Goal: Obtain resource: Download file/media

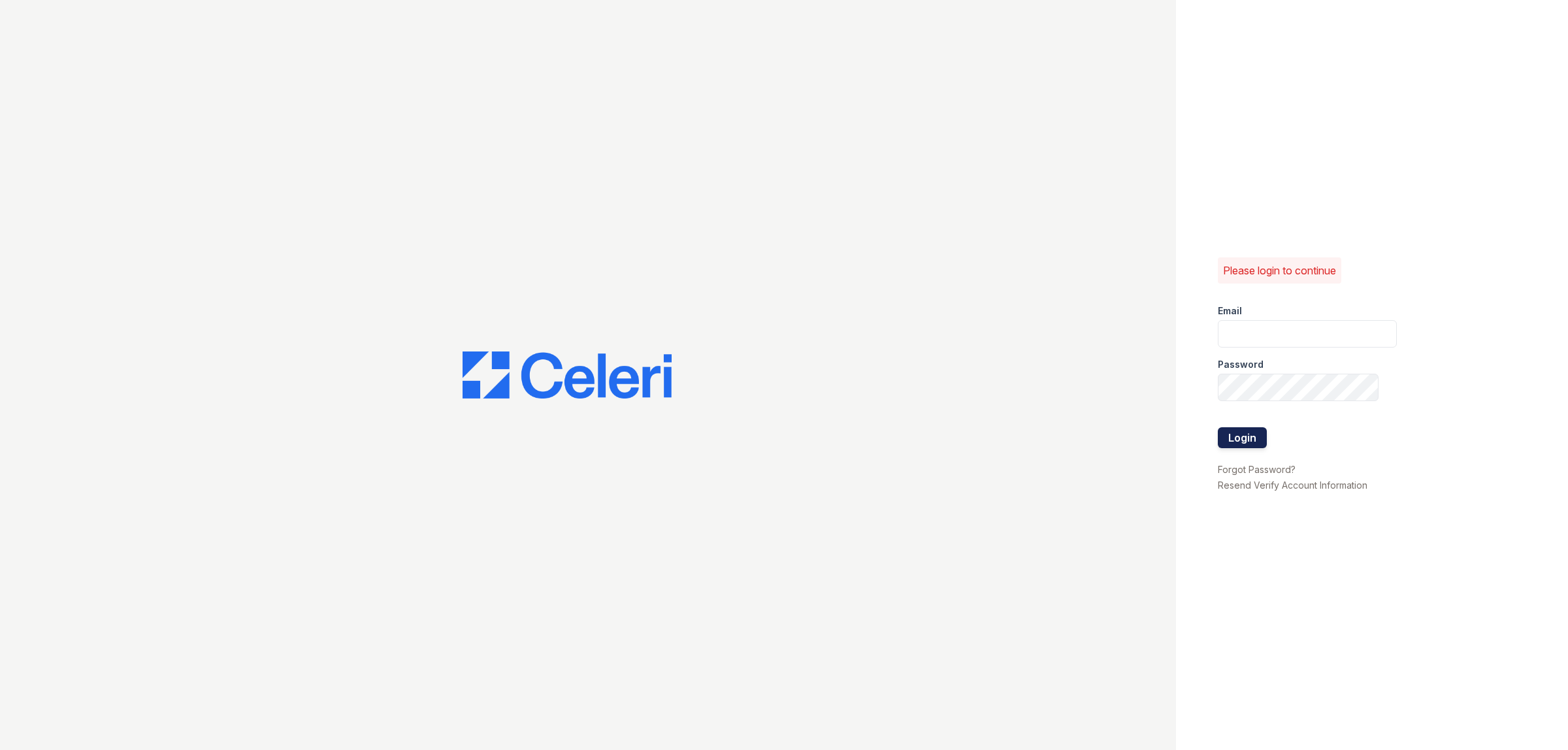
type input "[EMAIL_ADDRESS][DOMAIN_NAME]"
click at [1242, 442] on button "Login" at bounding box center [1241, 437] width 49 height 21
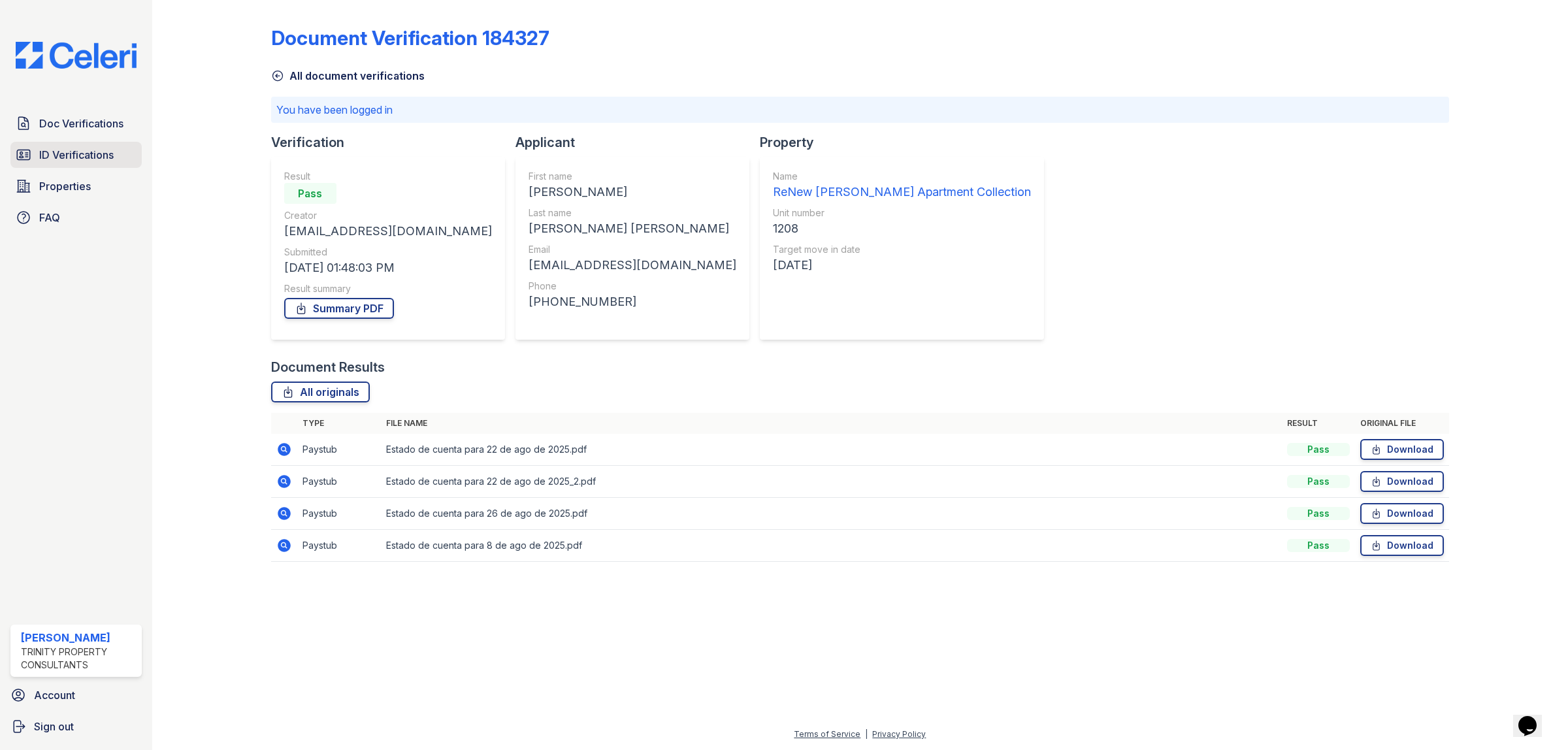
click at [83, 147] on span "ID Verifications" at bounding box center [75, 155] width 74 height 16
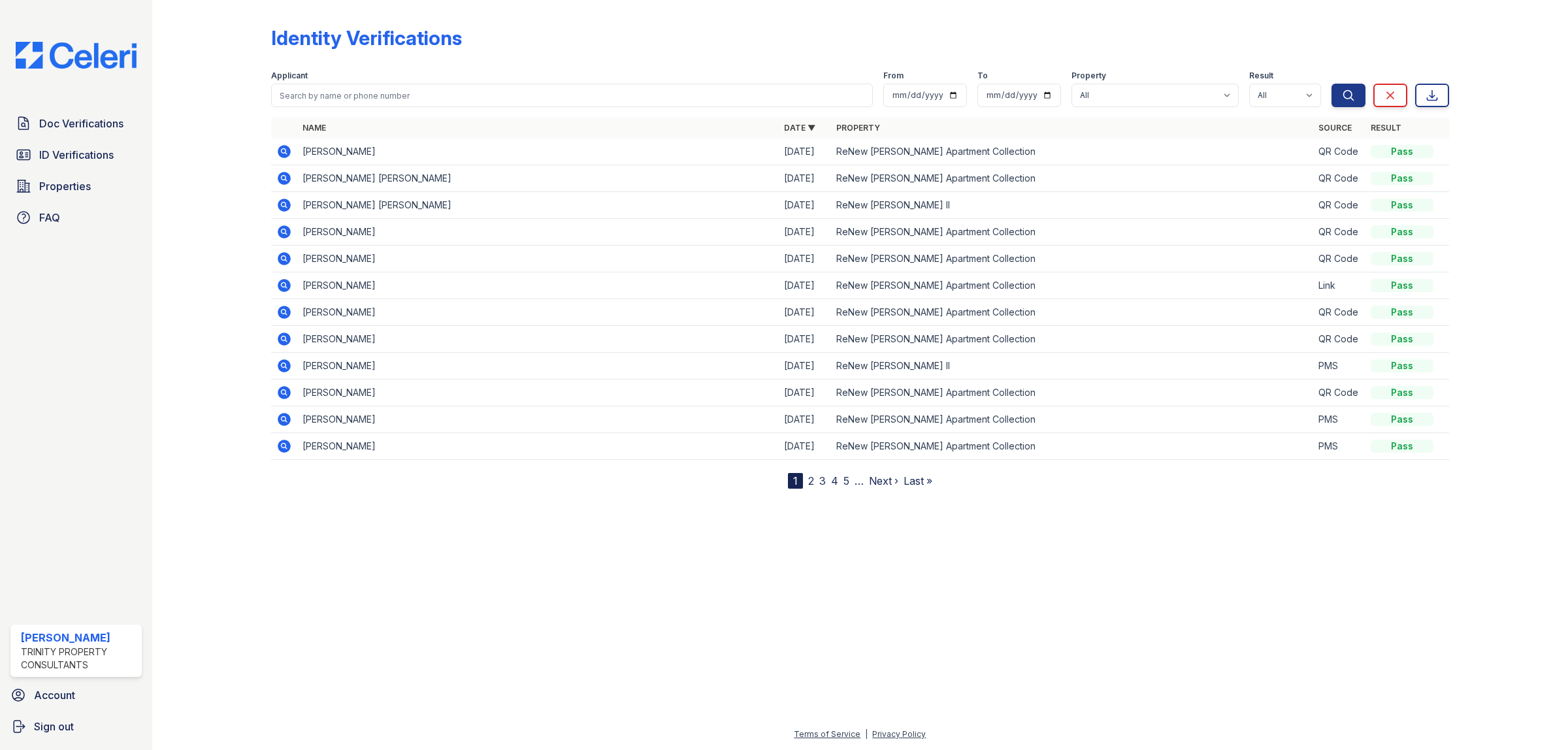
click at [282, 179] on icon at bounding box center [283, 177] width 3 height 3
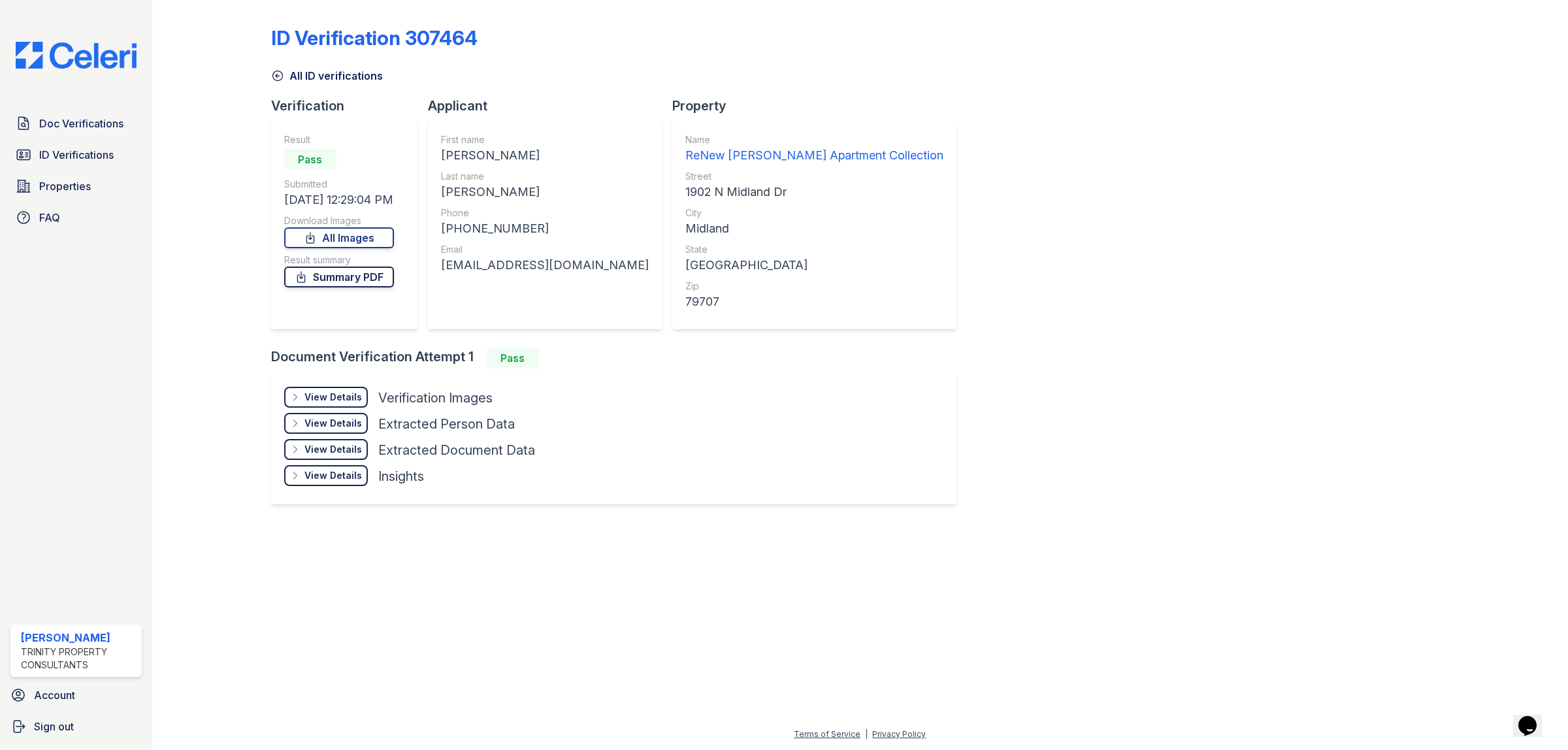
click at [366, 278] on link "Summary PDF" at bounding box center [339, 276] width 110 height 21
